Goal: Task Accomplishment & Management: Complete application form

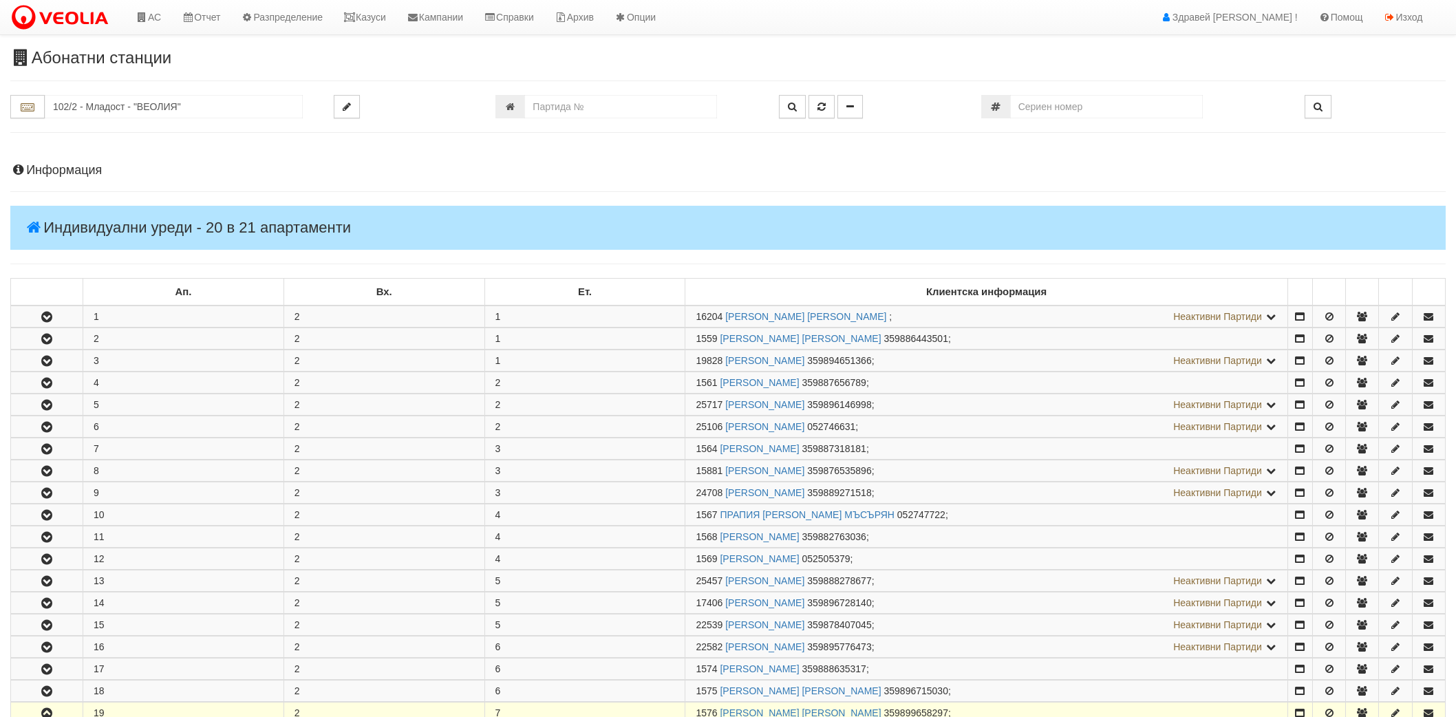
scroll to position [229, 0]
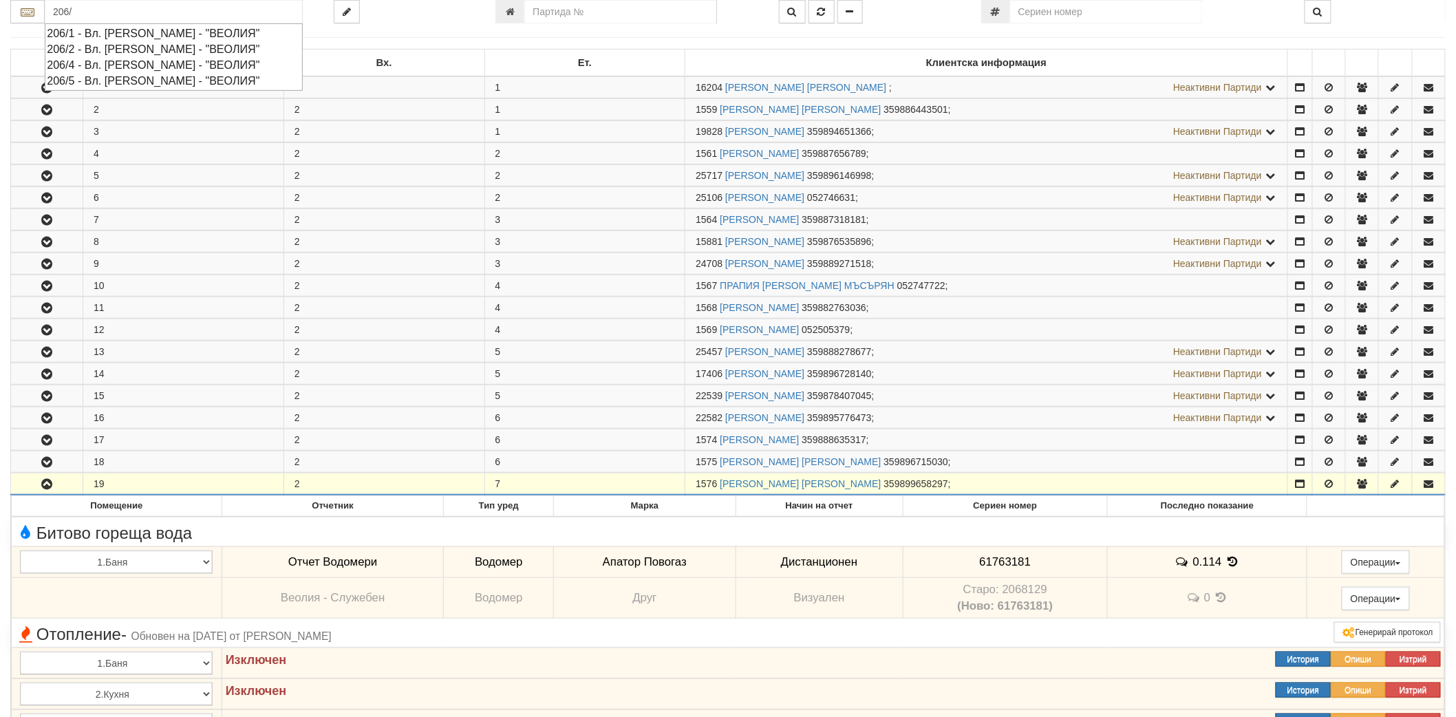
click at [149, 78] on div "206/5 - Вл. Варненчик - "ВЕОЛИЯ"" at bounding box center [174, 81] width 254 height 16
type input "206/5 - Вл. Варненчик - "ВЕОЛИЯ""
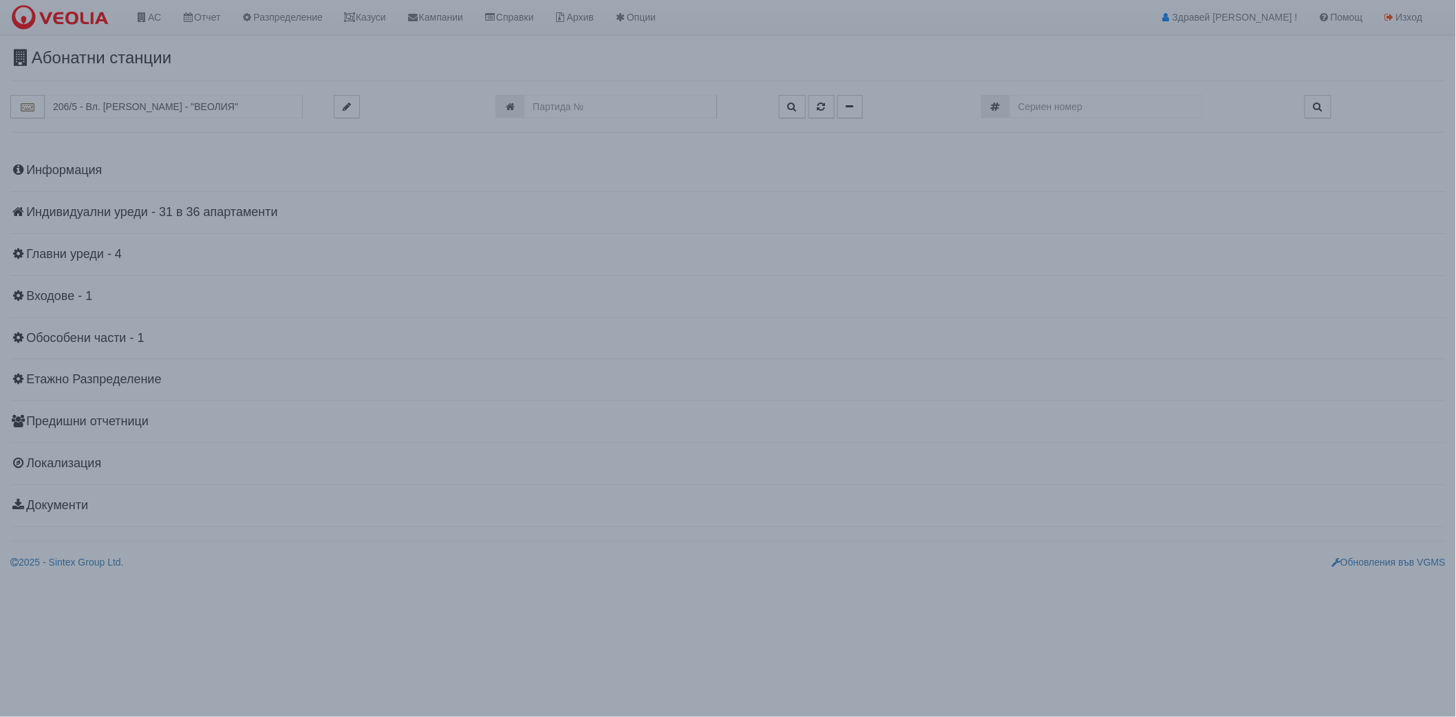
scroll to position [0, 0]
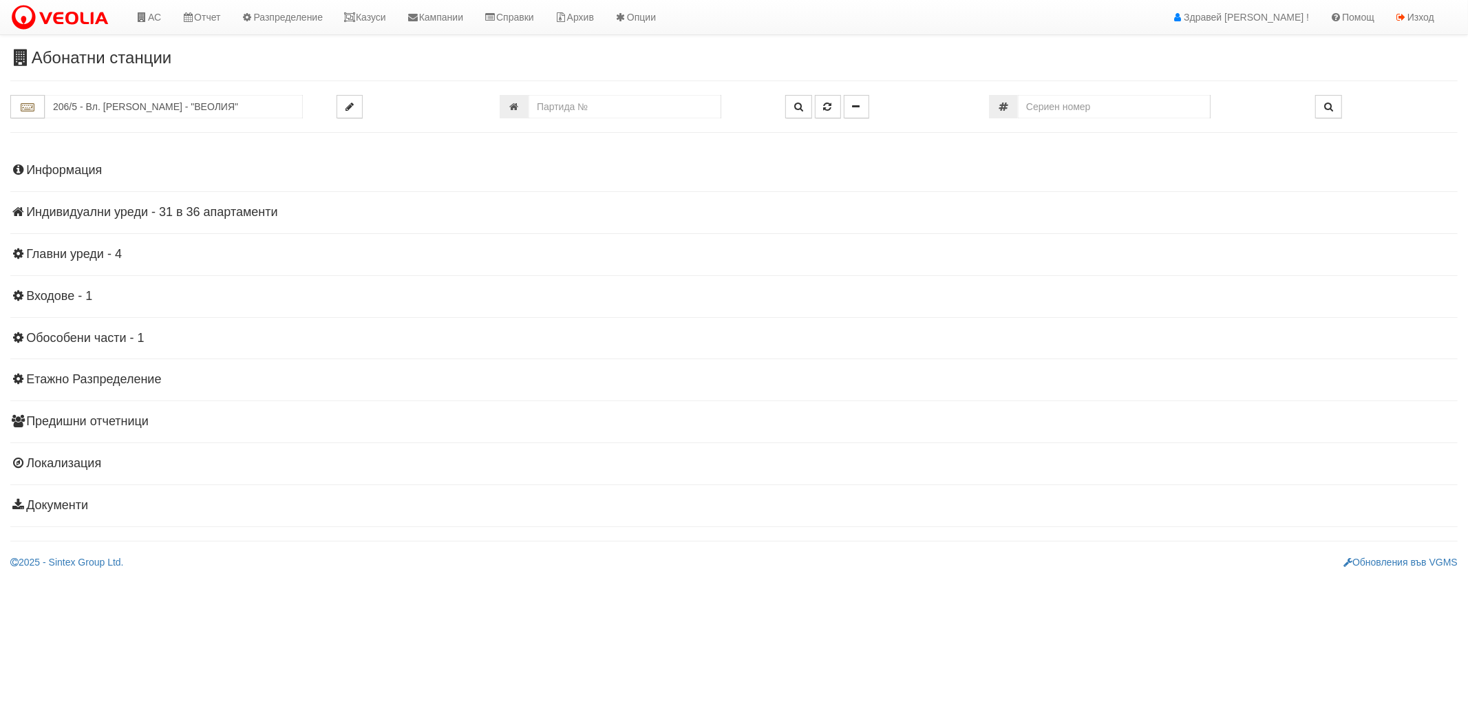
click at [91, 206] on h4 "Индивидуални уреди - 31 в 36 апартаменти" at bounding box center [733, 213] width 1447 height 14
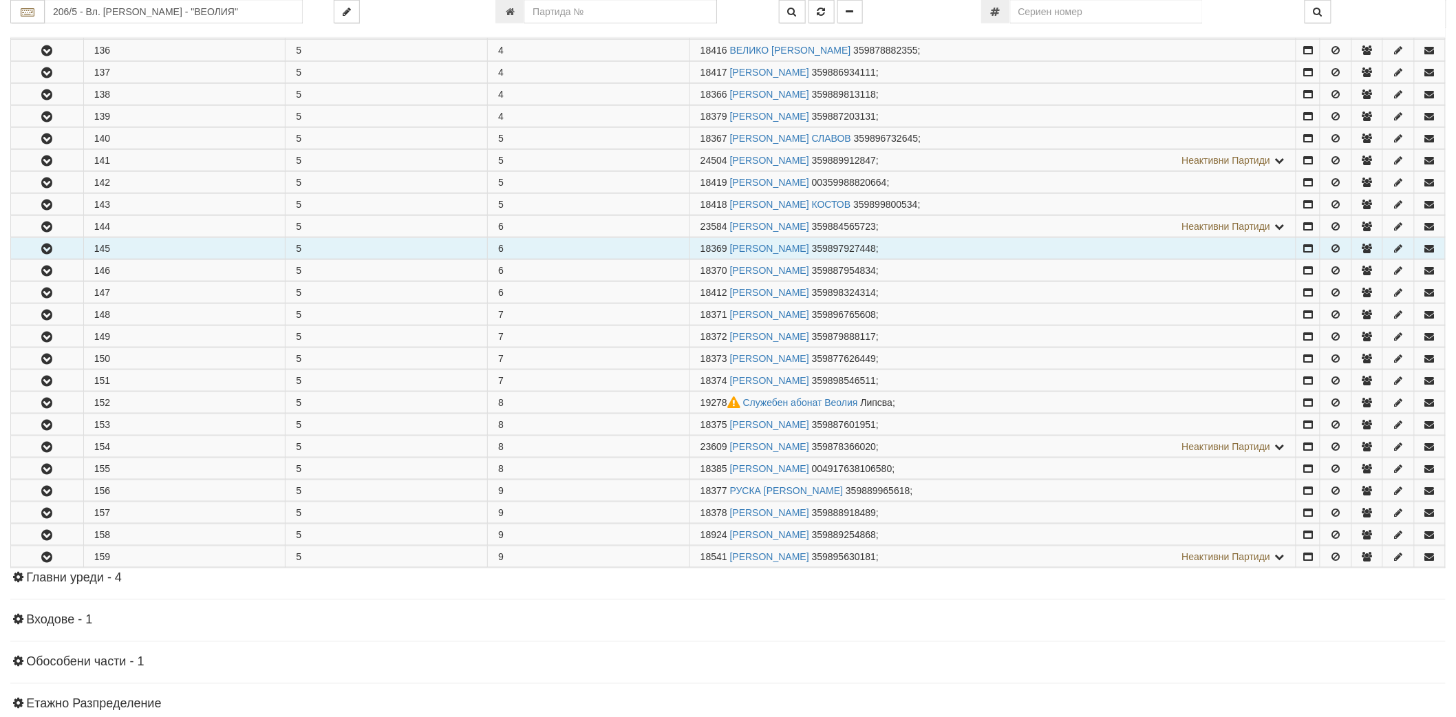
scroll to position [688, 0]
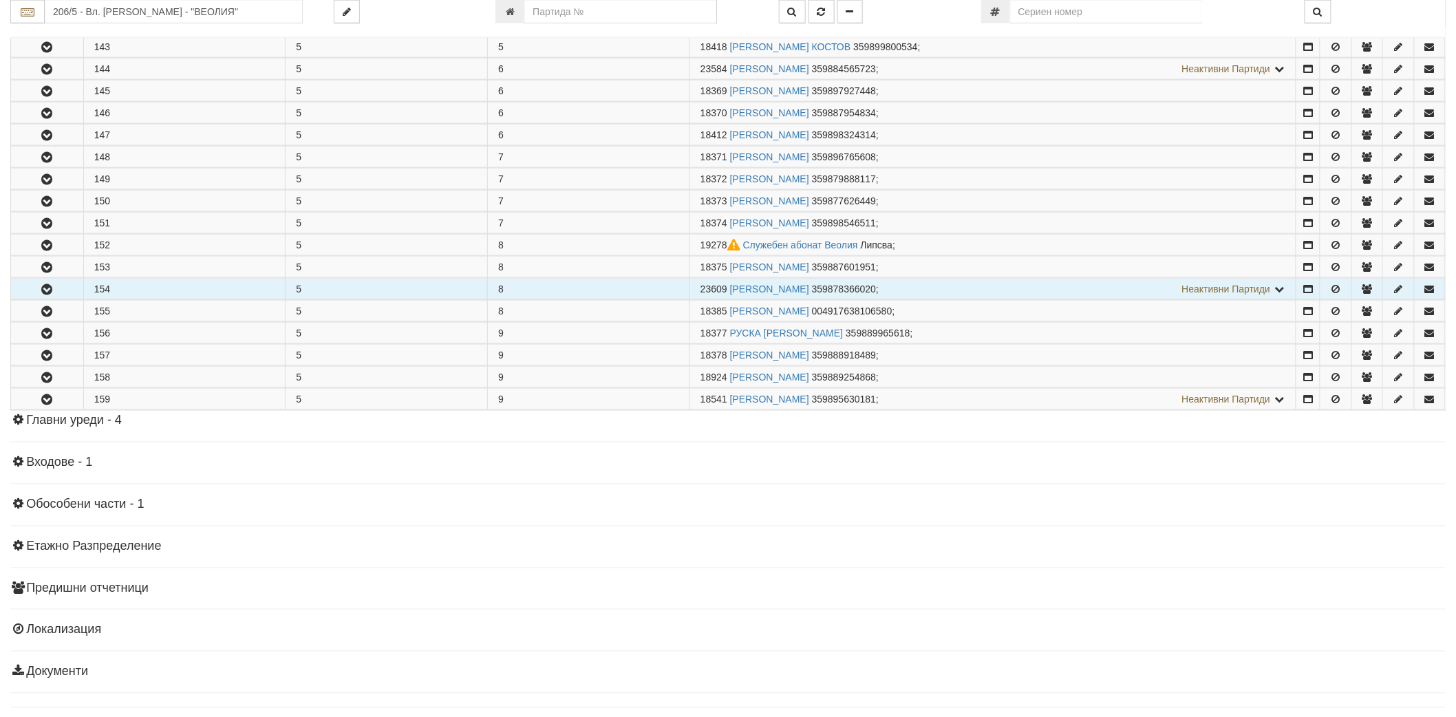
click at [47, 284] on button "button" at bounding box center [47, 289] width 72 height 21
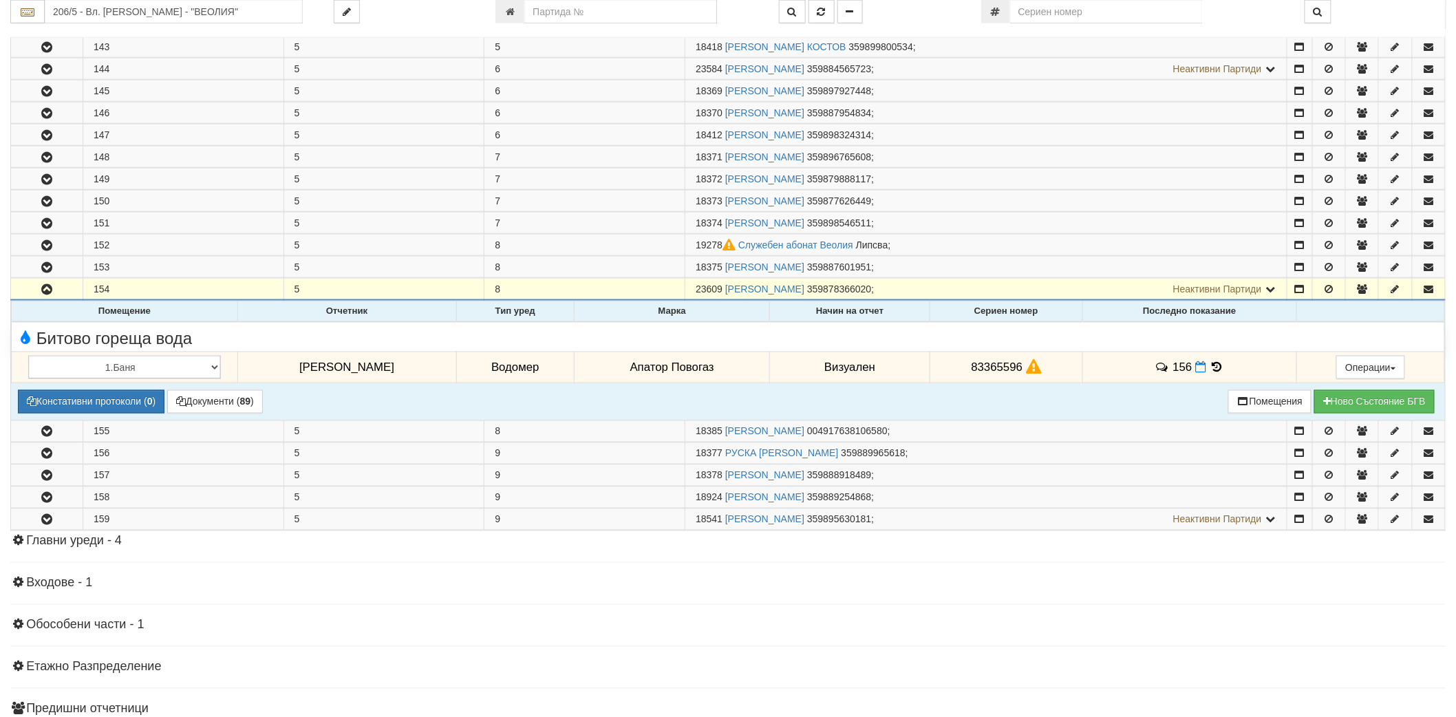
click at [1214, 372] on icon at bounding box center [1217, 367] width 15 height 12
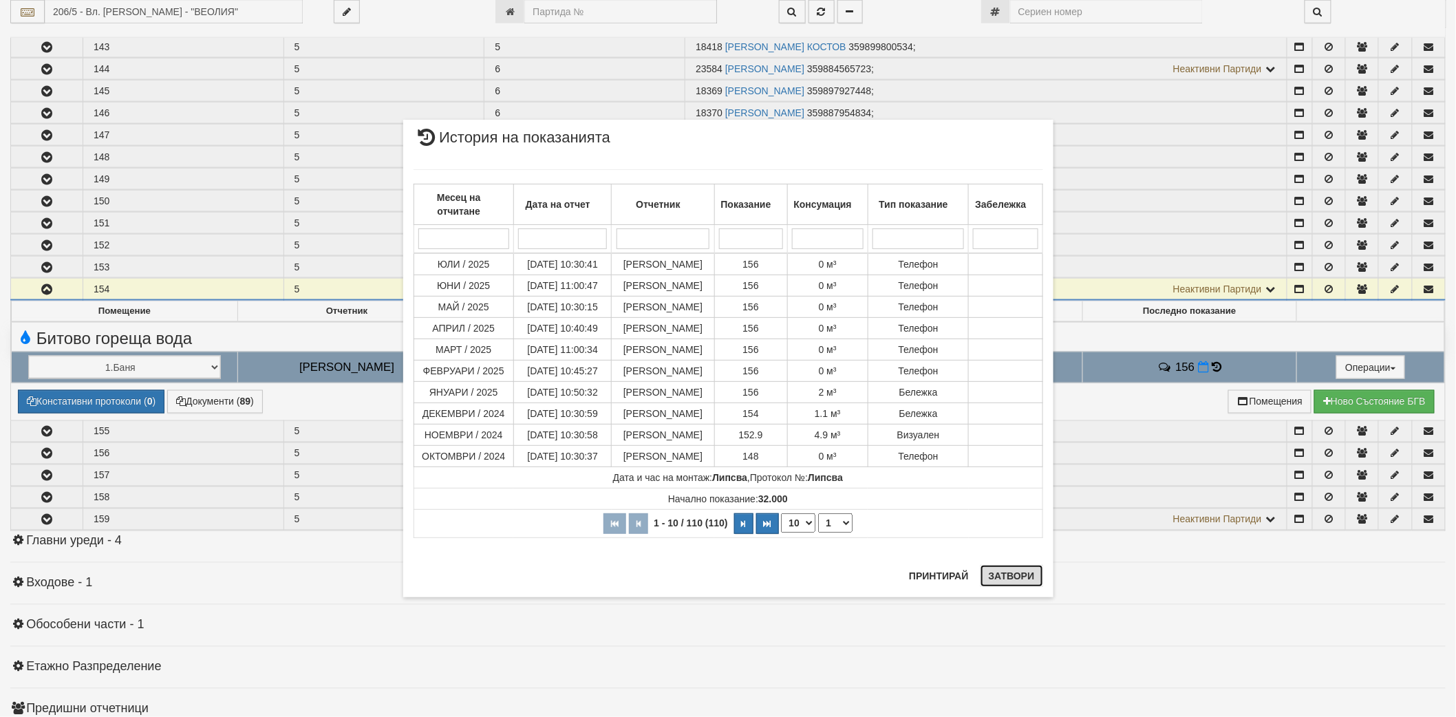
click at [1026, 576] on button "Затвори" at bounding box center [1012, 576] width 63 height 22
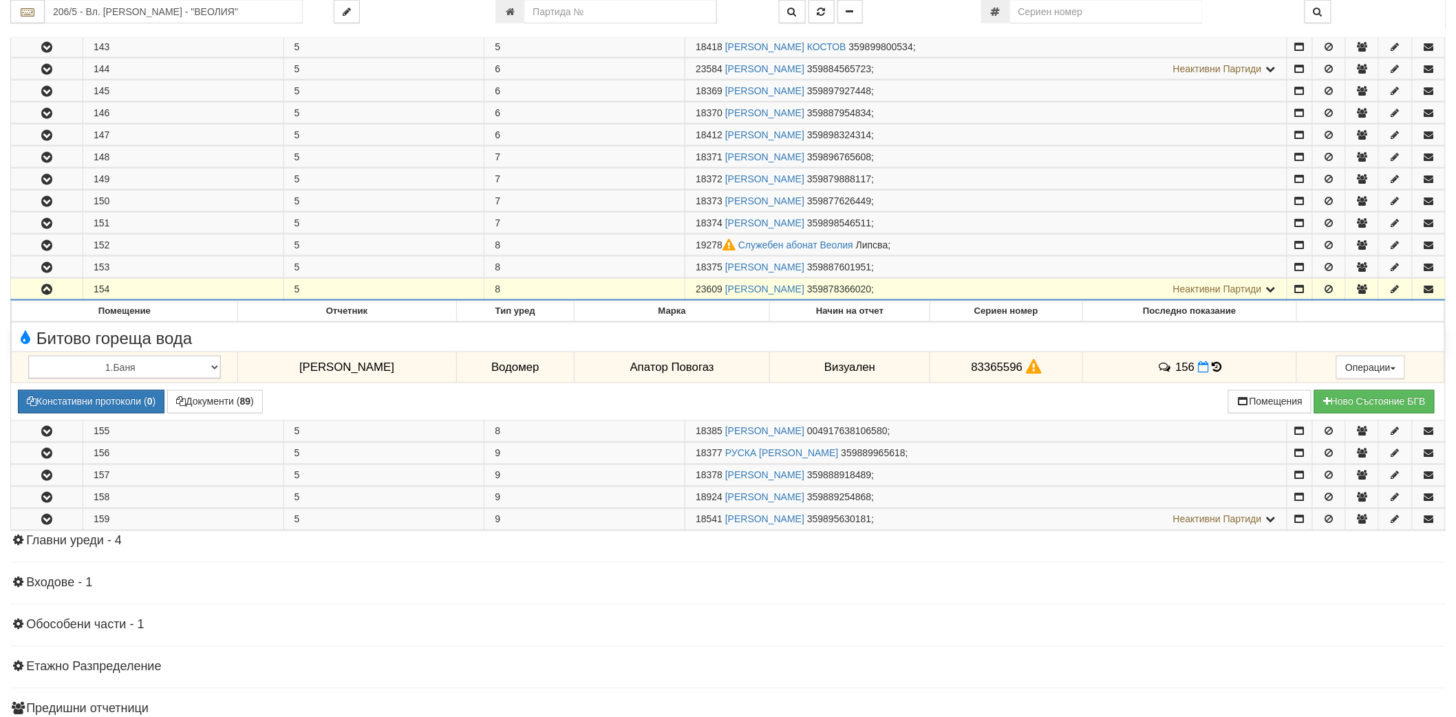
drag, startPoint x: 694, startPoint y: 292, endPoint x: 724, endPoint y: 292, distance: 30.3
click at [724, 292] on td "23609 ВАЛЕНТИН СТОЯНОВ МИНЧЕВ 359878366020 ; Неактивни Партиди 18376 СТОЯН ДИМИ…" at bounding box center [987, 290] width 602 height 22
copy span "23609"
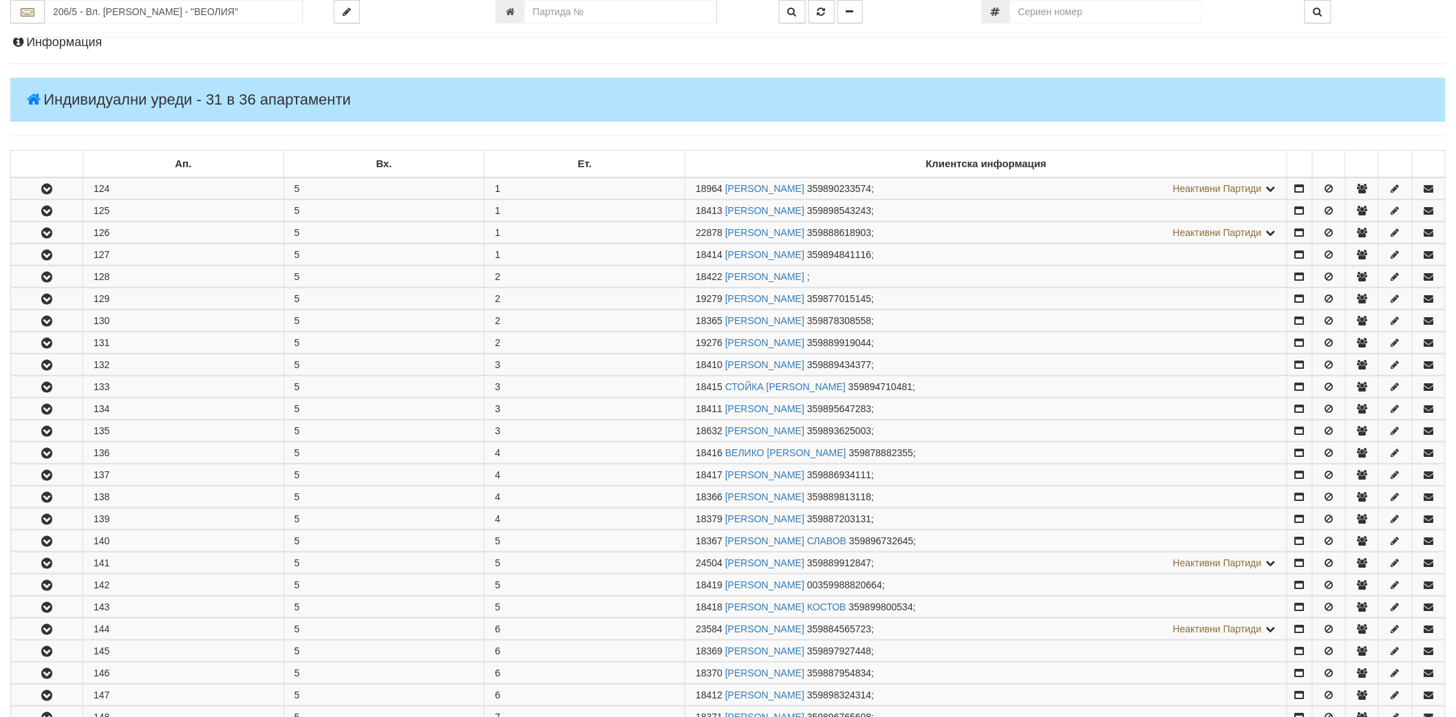
scroll to position [0, 0]
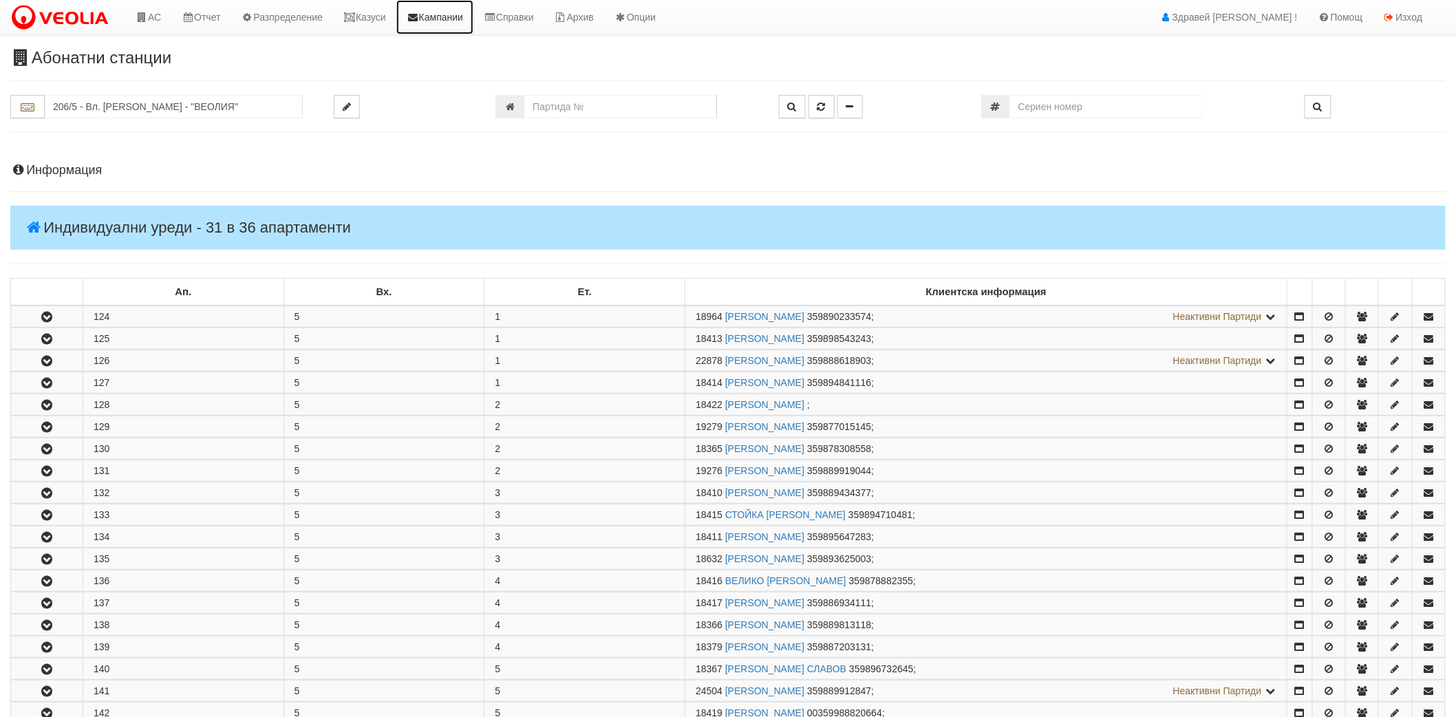
click at [432, 18] on link "Кампании" at bounding box center [434, 17] width 77 height 34
click at [381, 19] on link "Казуси" at bounding box center [364, 17] width 63 height 34
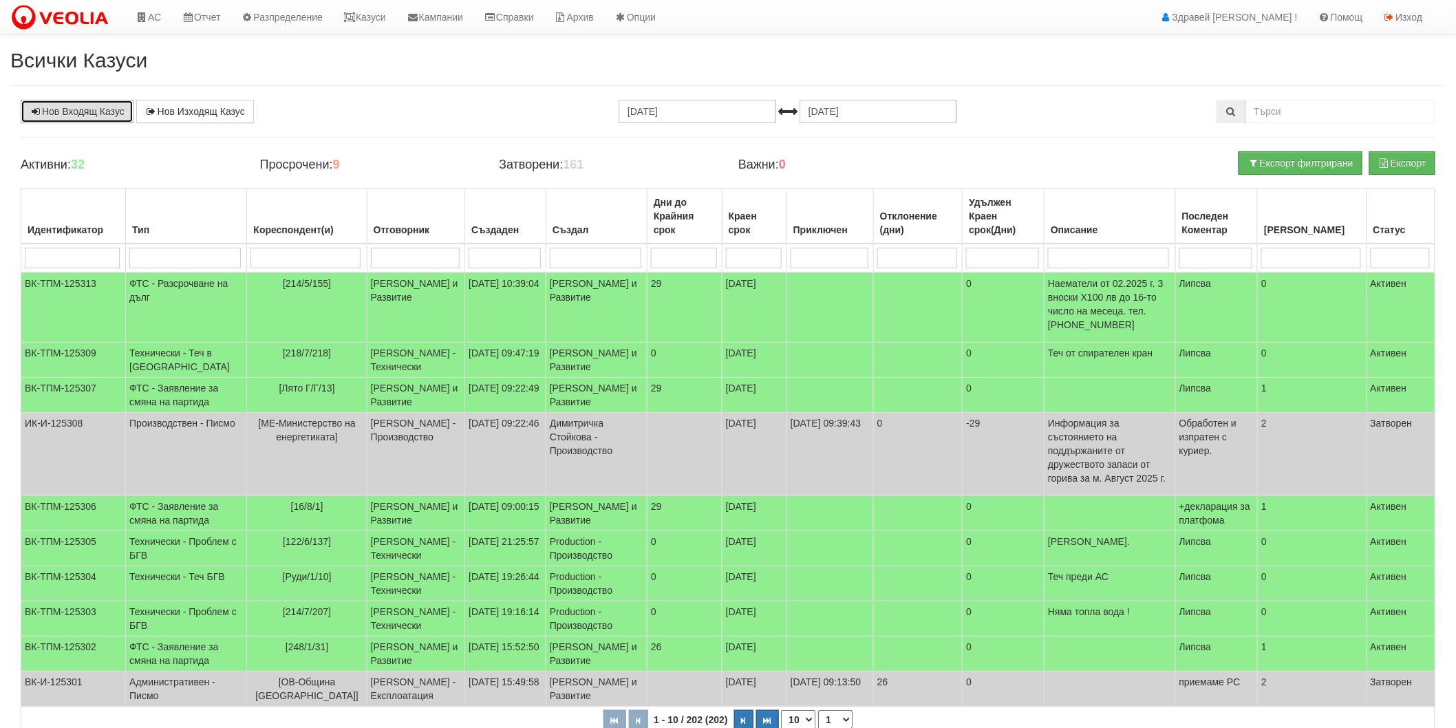
click at [98, 112] on link "Нов Входящ Казус" at bounding box center [77, 111] width 113 height 23
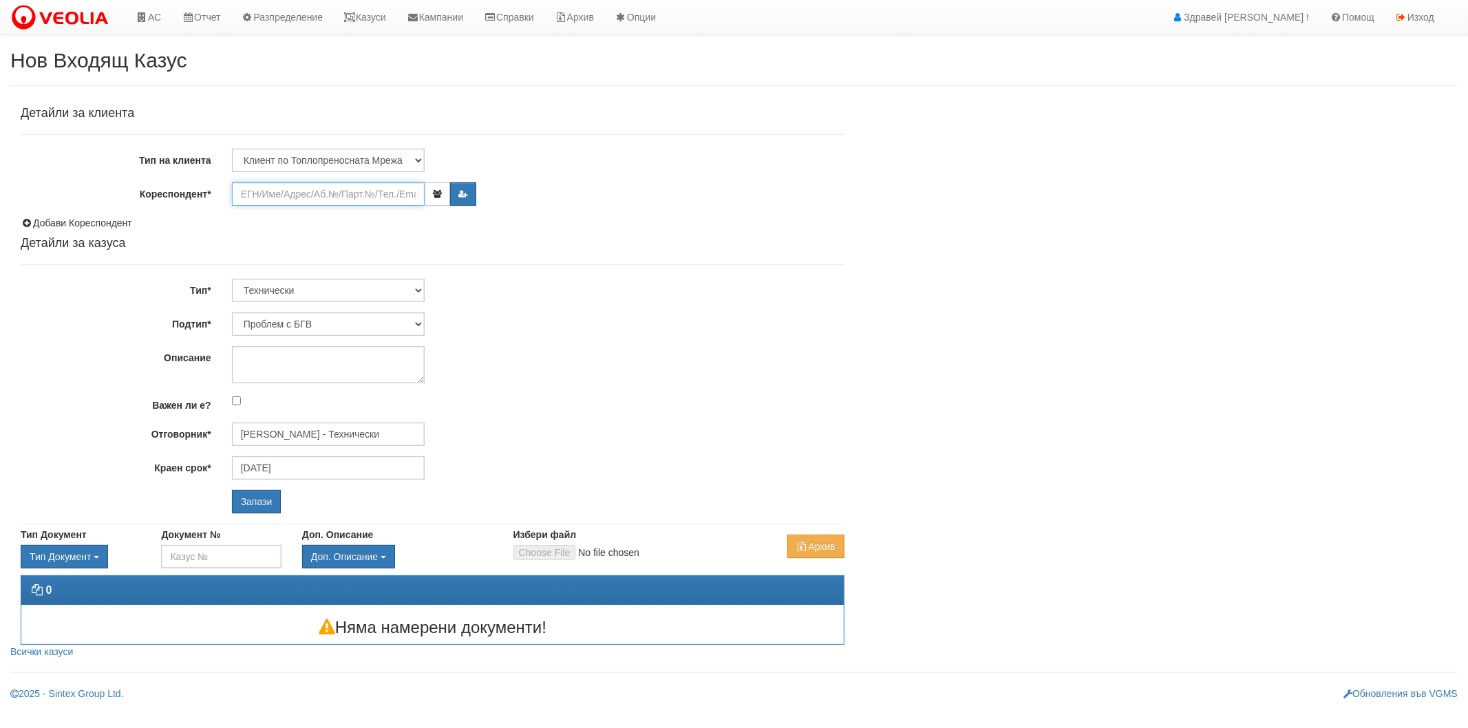
click at [320, 184] on input "Кореспондент*" at bounding box center [328, 193] width 193 height 23
paste input "23609"
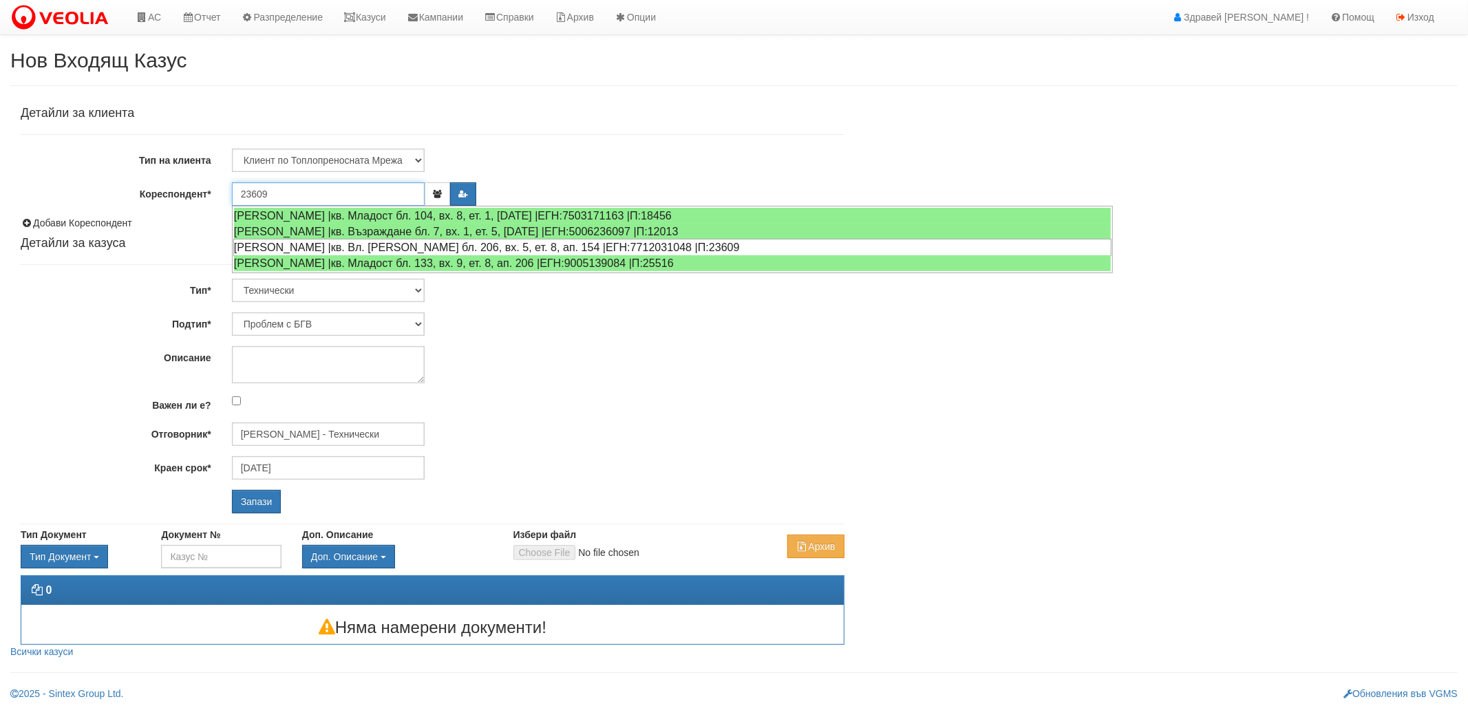
click at [321, 248] on div "ВАЛЕНТИН СТОЯНОВ МИНЧЕВ |кв. Вл. Варненчик бл. 206, вх. 5, ет. 8, ап. 154 |ЕГН:…" at bounding box center [672, 247] width 878 height 17
type input "ВАЛЕНТИН СТОЯНОВ МИНЧЕВ"
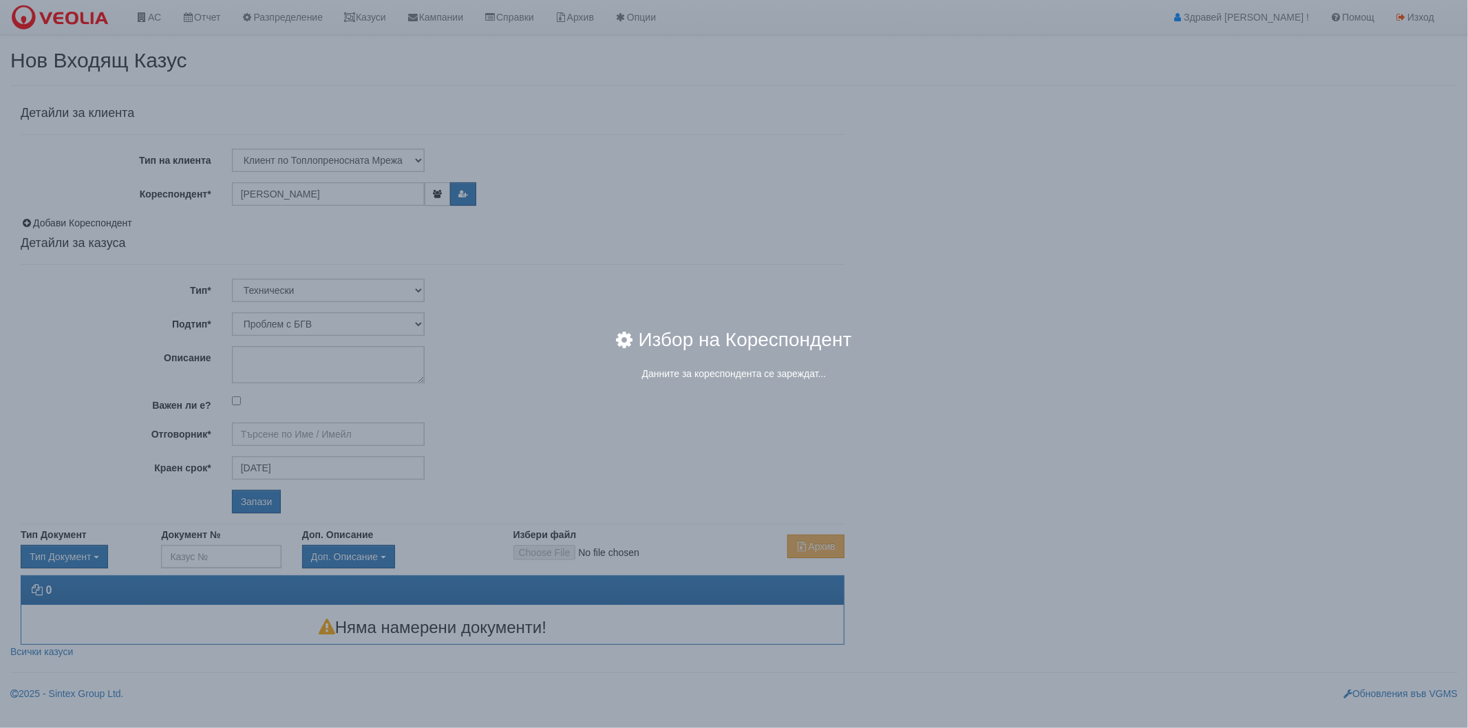
type input "Дончо Дончев - Технически"
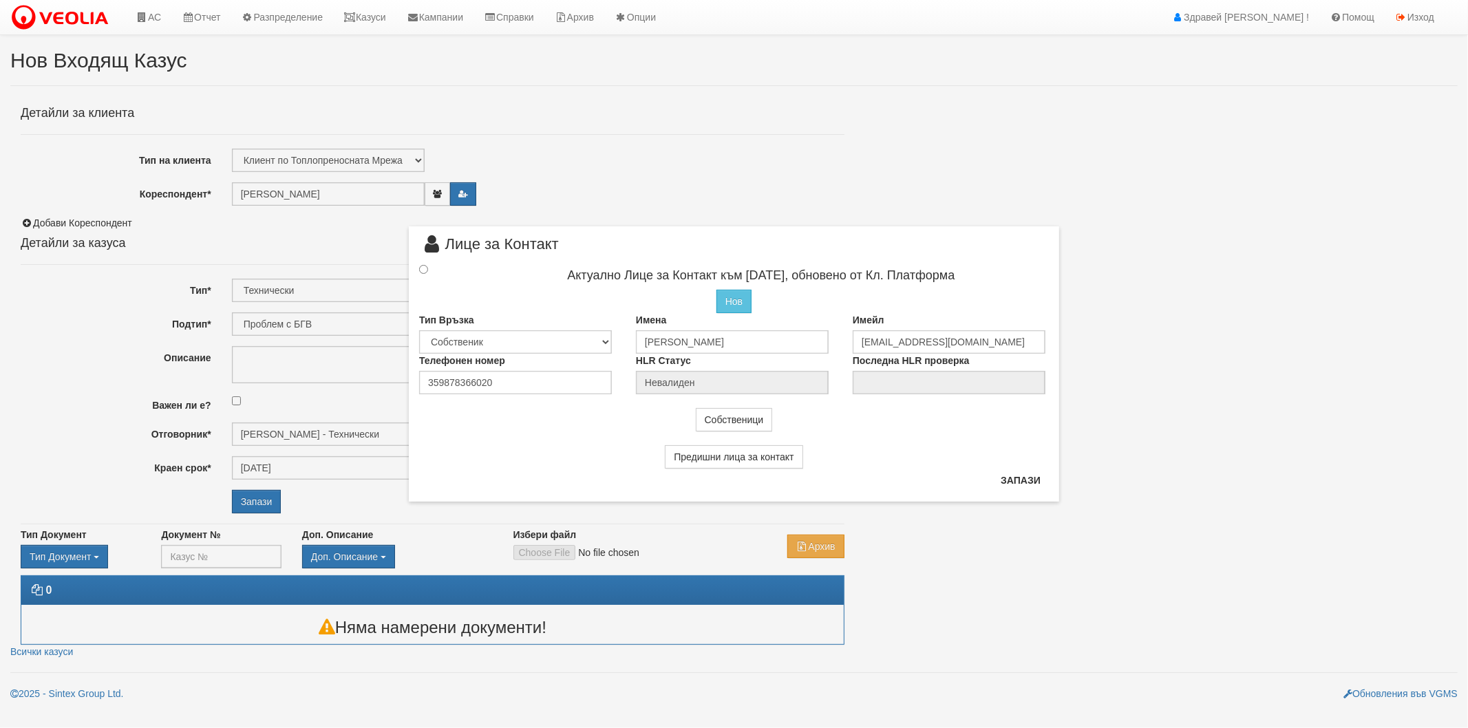
click at [431, 272] on div at bounding box center [436, 269] width 54 height 15
click at [427, 272] on input "radio" at bounding box center [423, 269] width 9 height 9
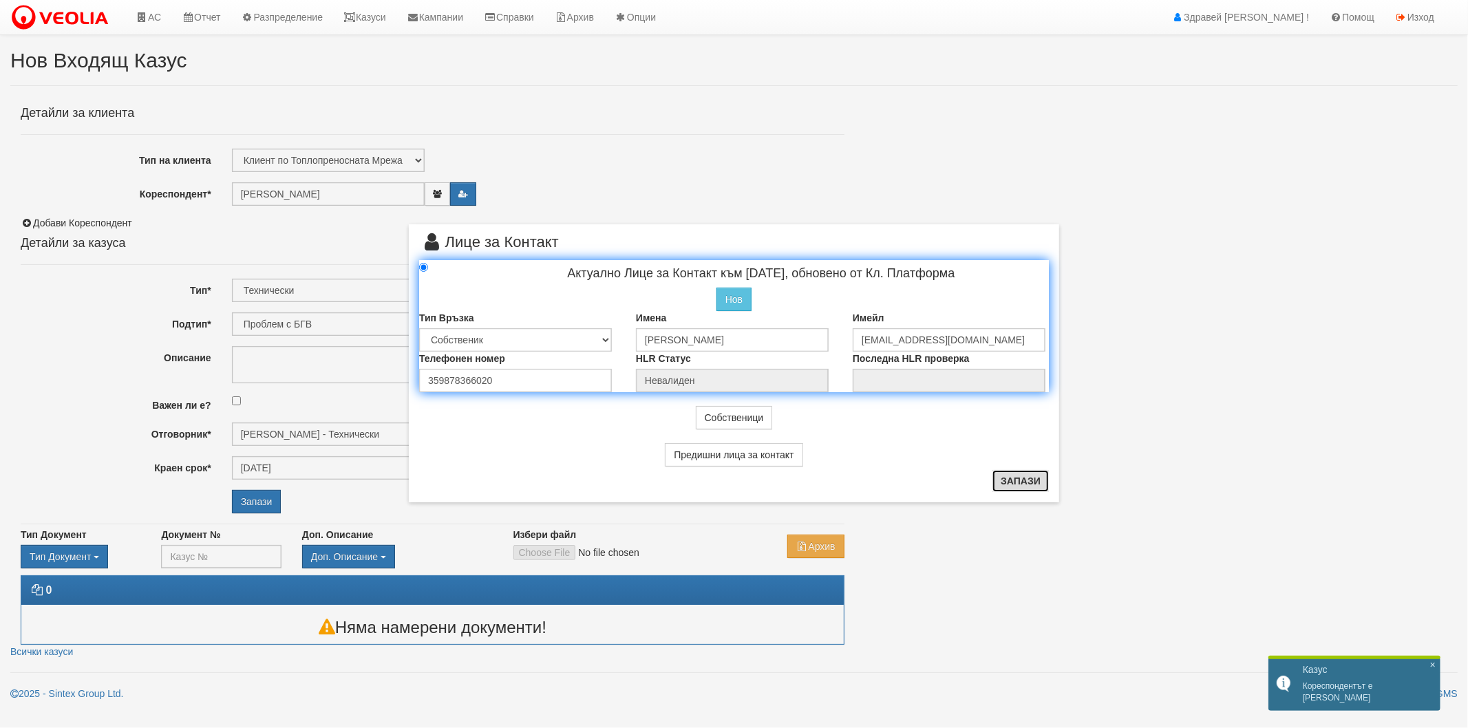
click at [1030, 485] on button "Запази" at bounding box center [1020, 481] width 56 height 22
radio input "true"
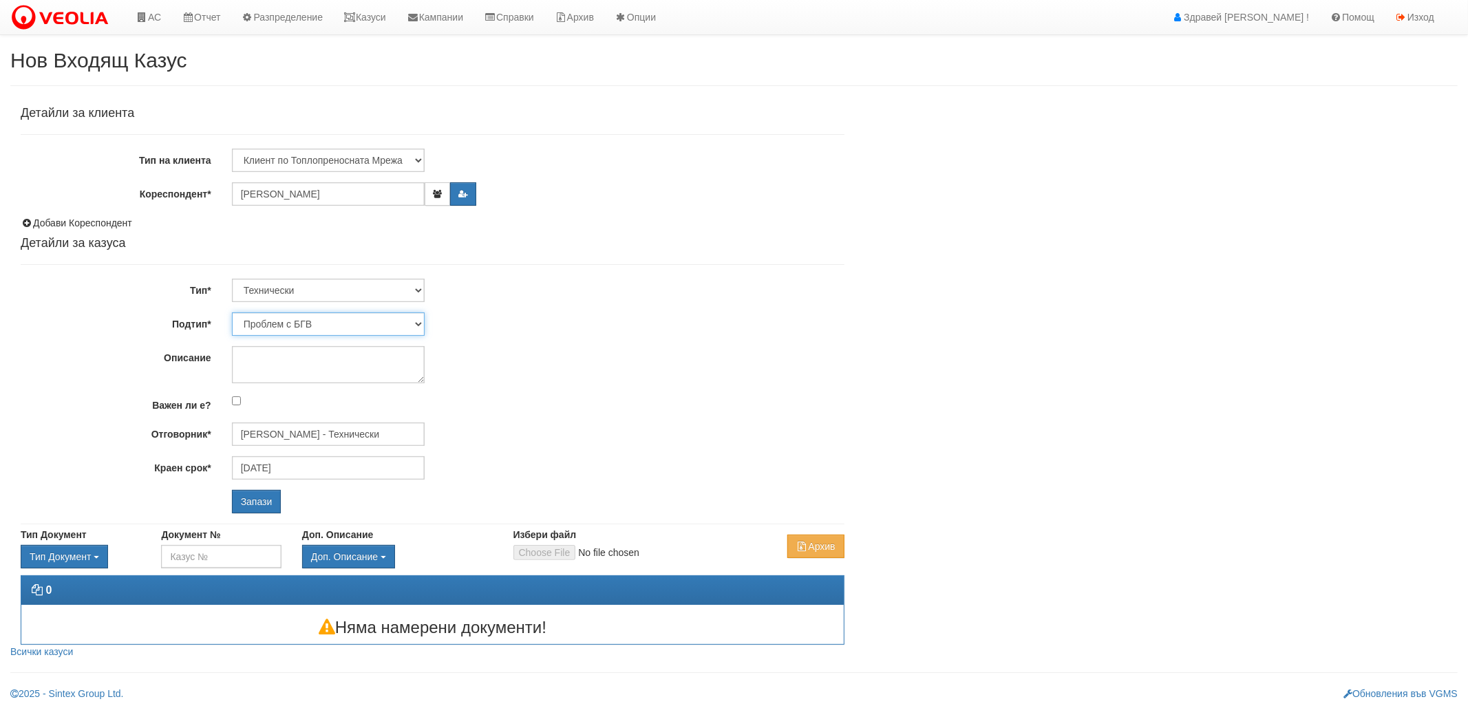
click at [360, 319] on select "Проблем с БГВ Теч ВОИ Теч БГВ Теч в АС Теч от водомер Проблем в АС Интервенция …" at bounding box center [328, 323] width 193 height 23
select select "Монтаж на водомер с дист. модул"
click at [232, 312] on select "Проблем с БГВ Теч ВОИ Теч БГВ Теч в АС Теч от водомер Проблем в АС Интервенция …" at bounding box center [328, 323] width 193 height 23
type input "[DATE]"
type input "[PERSON_NAME] - Технически"
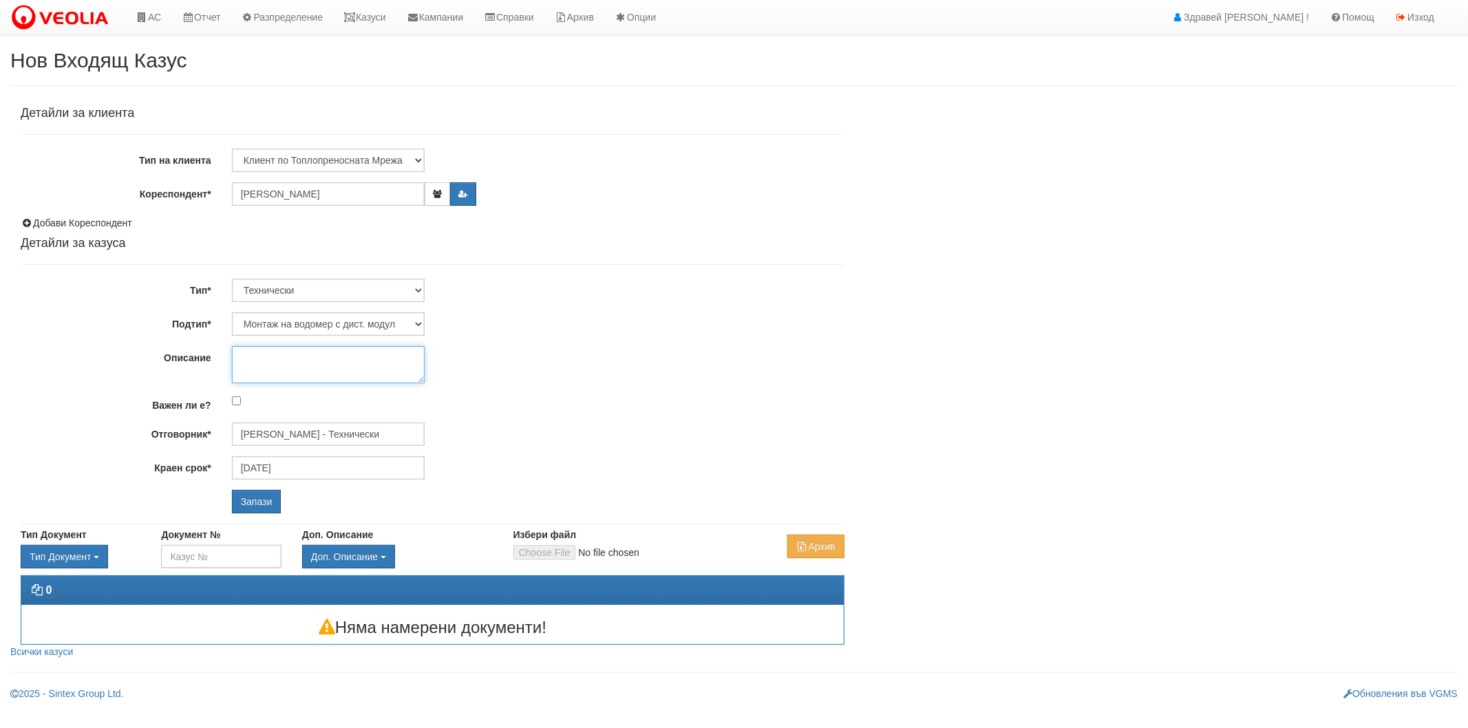
click at [318, 361] on textarea "Описание" at bounding box center [328, 364] width 193 height 37
type textarea "m"
type textarea "Помоли преди 15-ти септември да монтираме водомера, защото след това ще е извън…"
click at [266, 508] on input "Запази" at bounding box center [257, 501] width 50 height 23
